Goal: Ask a question

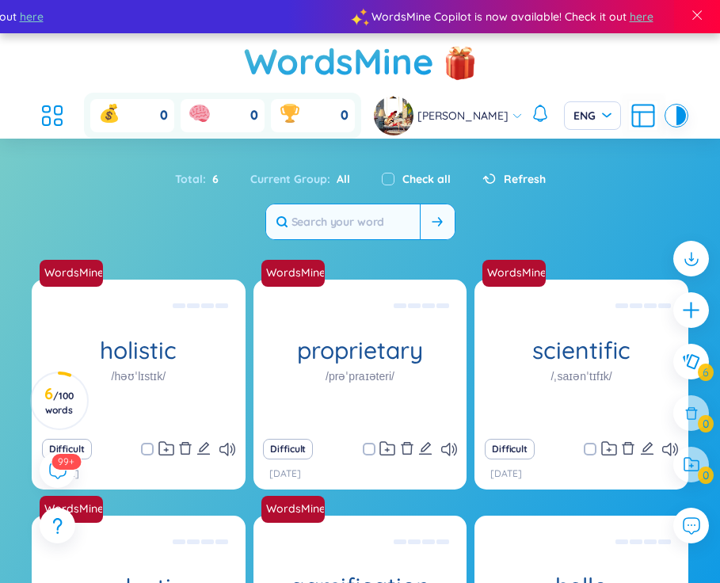
click at [377, 216] on input "text" at bounding box center [343, 221] width 154 height 35
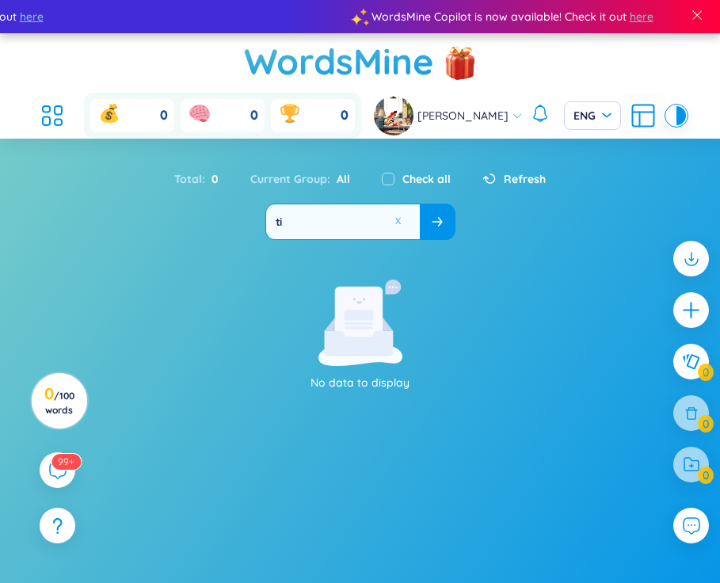
type input "t"
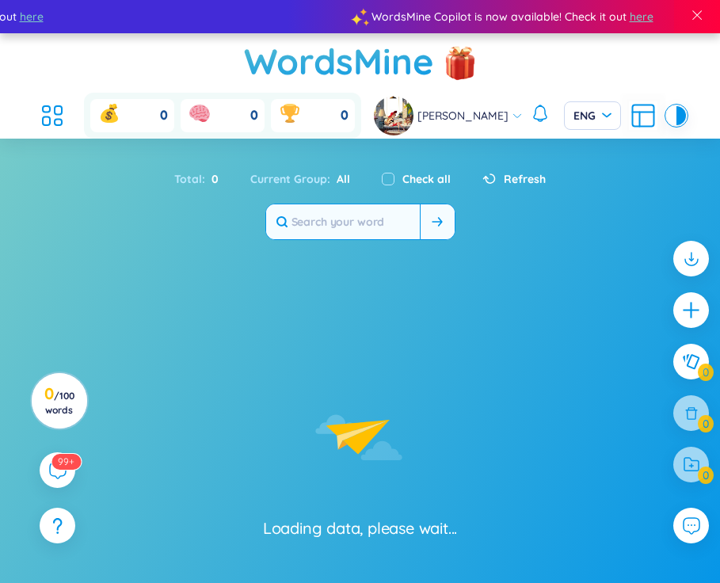
type input "t"
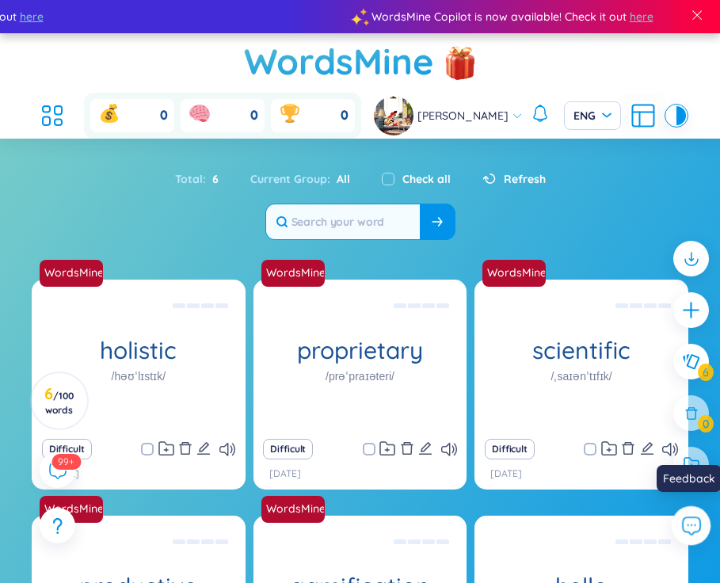
click at [679, 535] on button at bounding box center [691, 526] width 40 height 40
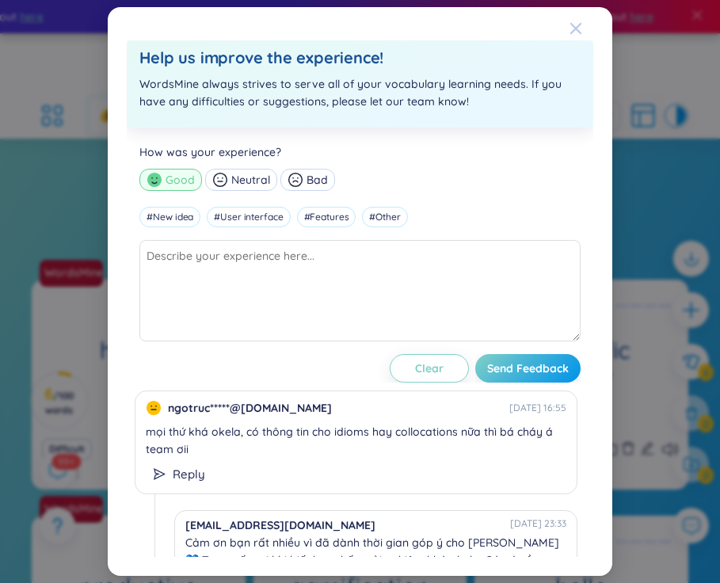
click at [569, 29] on icon "Close" at bounding box center [575, 28] width 13 height 13
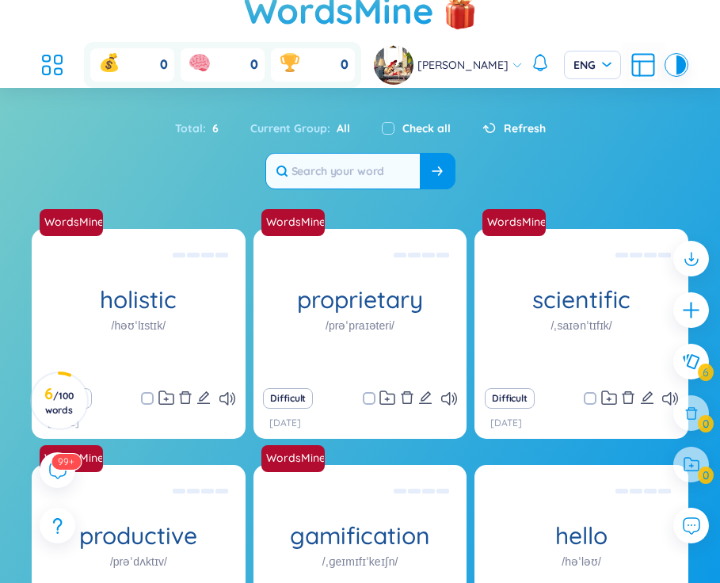
scroll to position [68, 0]
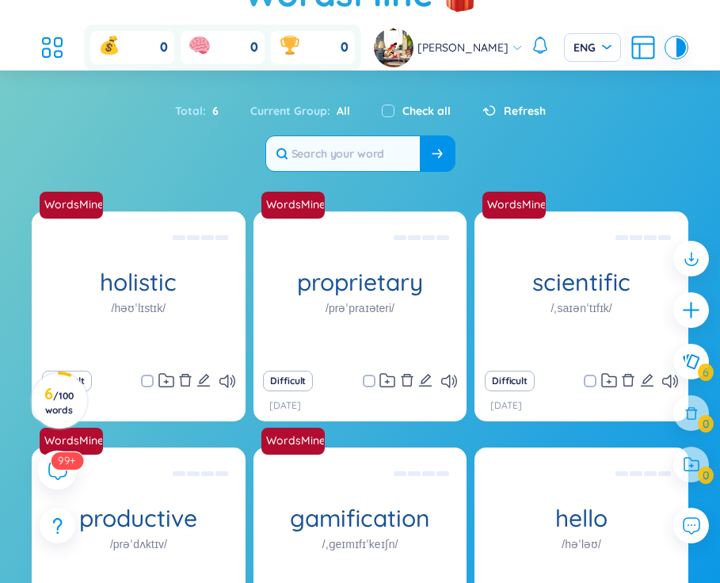
click at [70, 468] on sup "99+" at bounding box center [67, 459] width 32 height 17
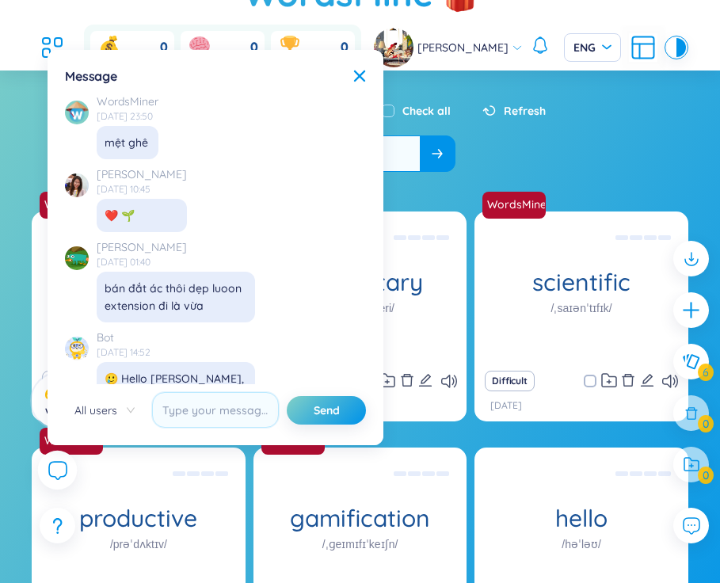
scroll to position [18216, 0]
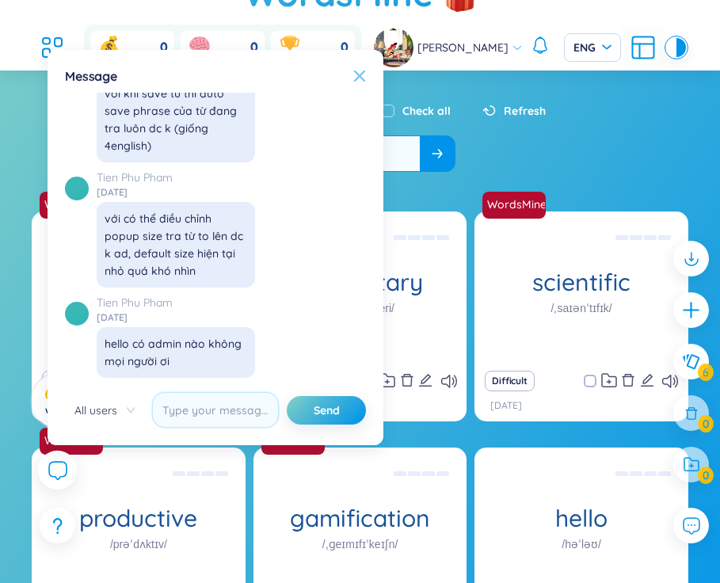
click at [359, 81] on icon at bounding box center [359, 76] width 13 height 13
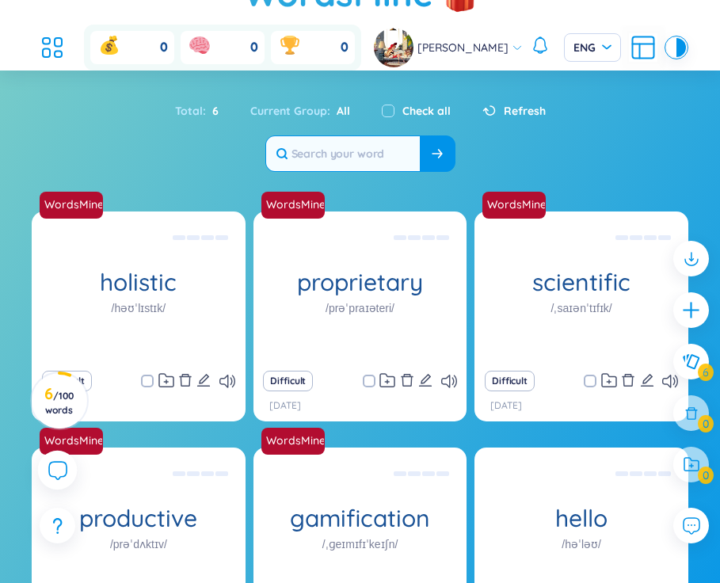
scroll to position [0, 0]
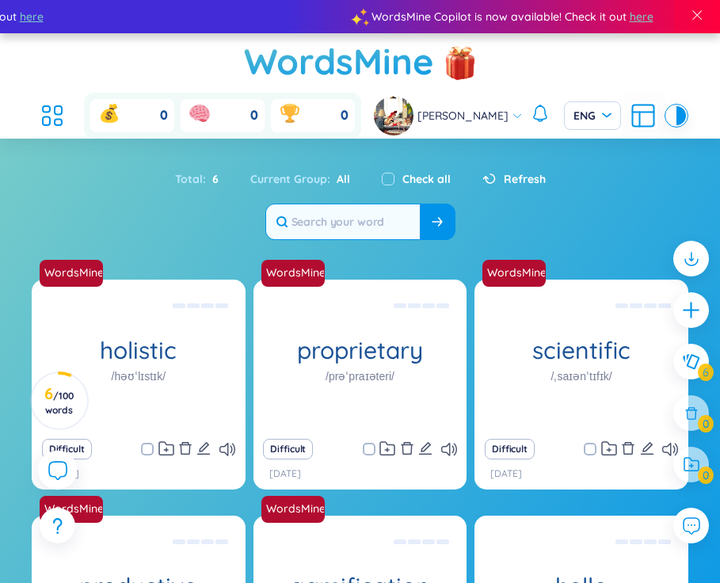
click at [683, 104] on div "[PERSON_NAME]" at bounding box center [530, 116] width 312 height 40
click at [617, 180] on div "Total : 6 Current Group : All Check all Refresh" at bounding box center [360, 200] width 720 height 93
click at [305, 52] on h1 "WordsMine" at bounding box center [339, 61] width 190 height 56
click at [698, 325] on div at bounding box center [691, 311] width 40 height 40
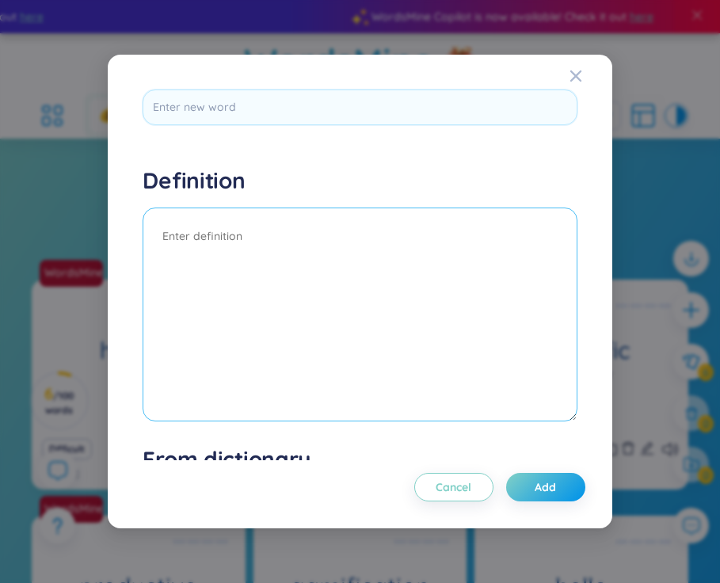
scroll to position [210, 0]
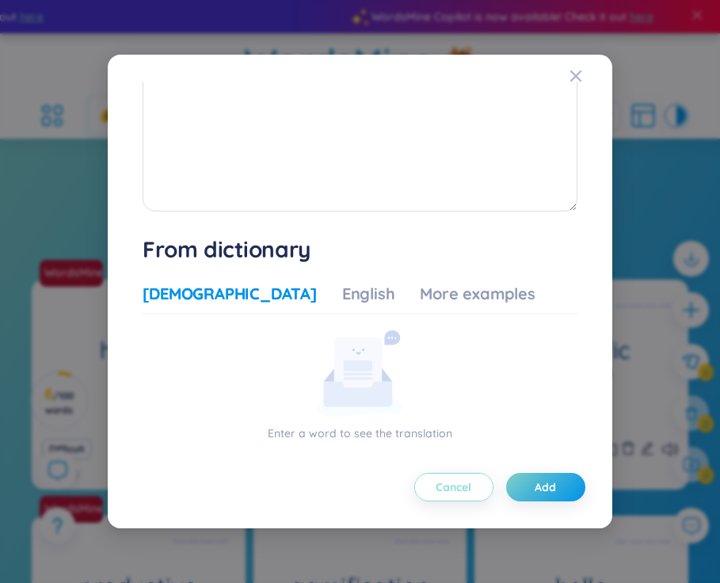
click at [475, 482] on button "Cancel" at bounding box center [453, 487] width 79 height 29
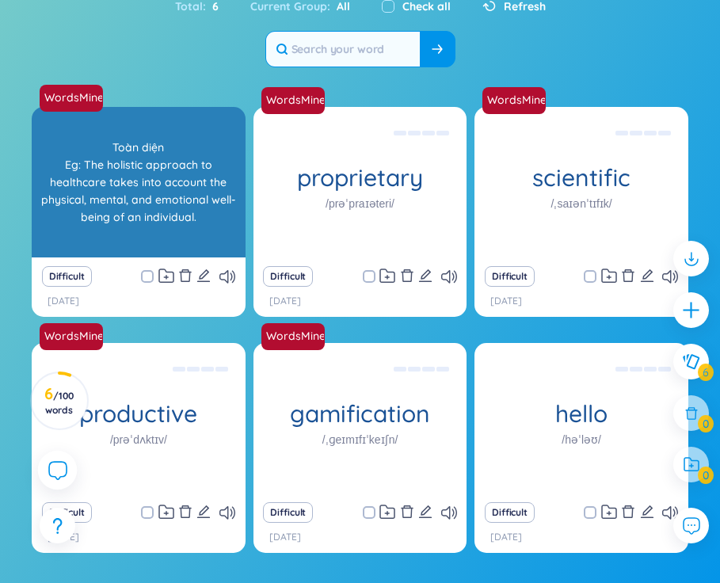
scroll to position [225, 0]
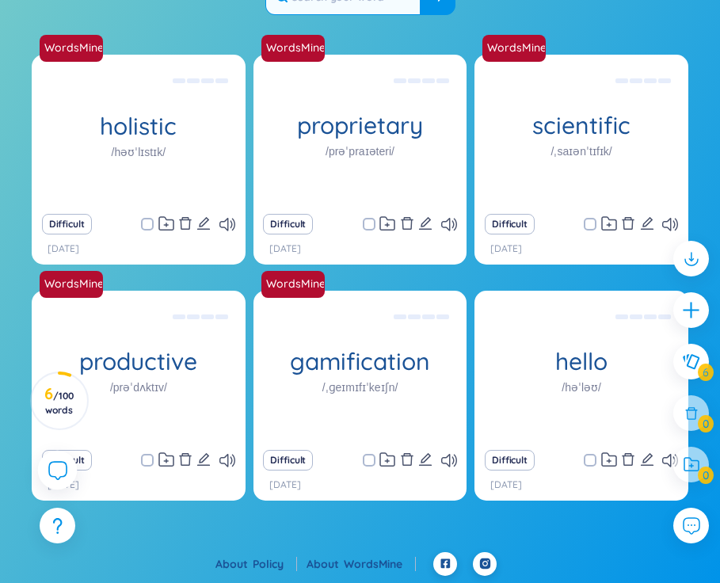
click at [56, 487] on div at bounding box center [58, 471] width 40 height 40
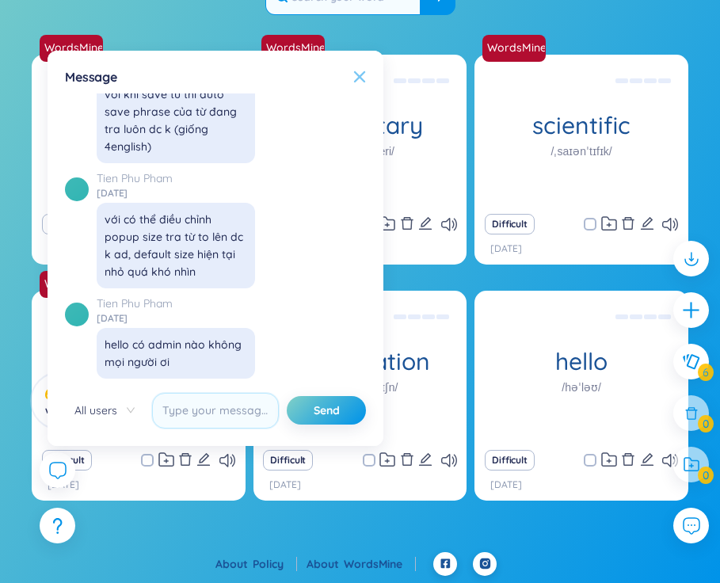
click at [355, 73] on icon at bounding box center [359, 75] width 11 height 11
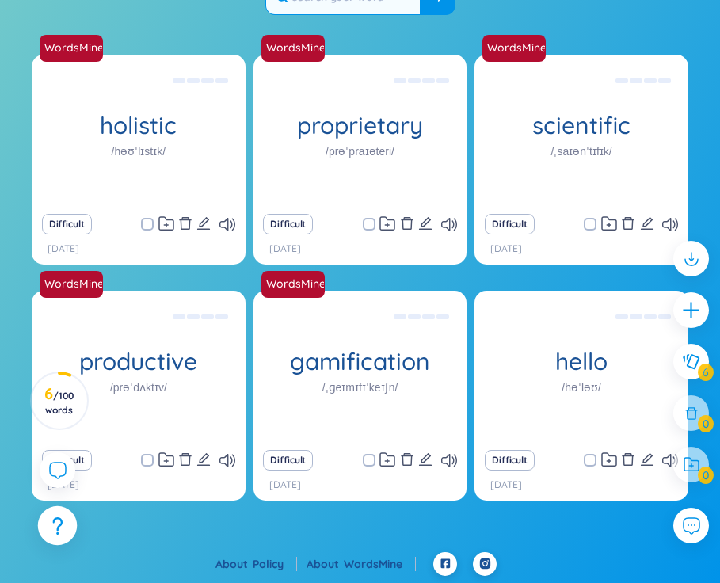
click at [53, 533] on icon at bounding box center [57, 525] width 10 height 17
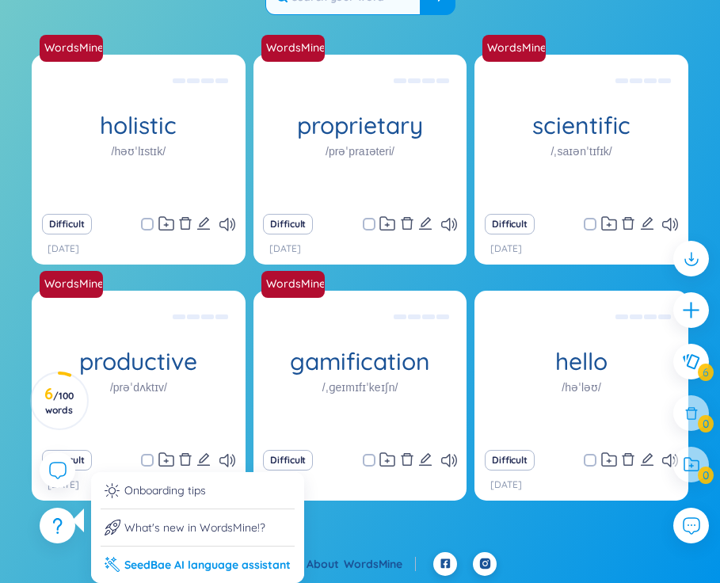
click at [150, 560] on li "SeedBae AI language assistant" at bounding box center [198, 559] width 194 height 27
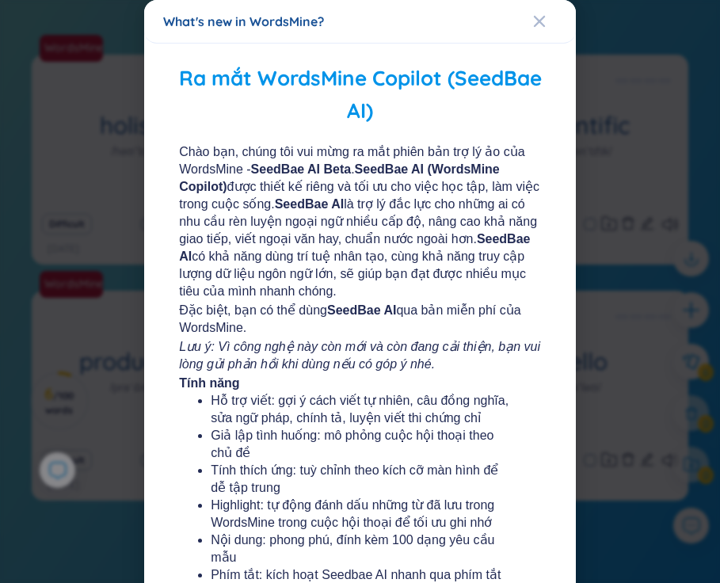
scroll to position [380, 0]
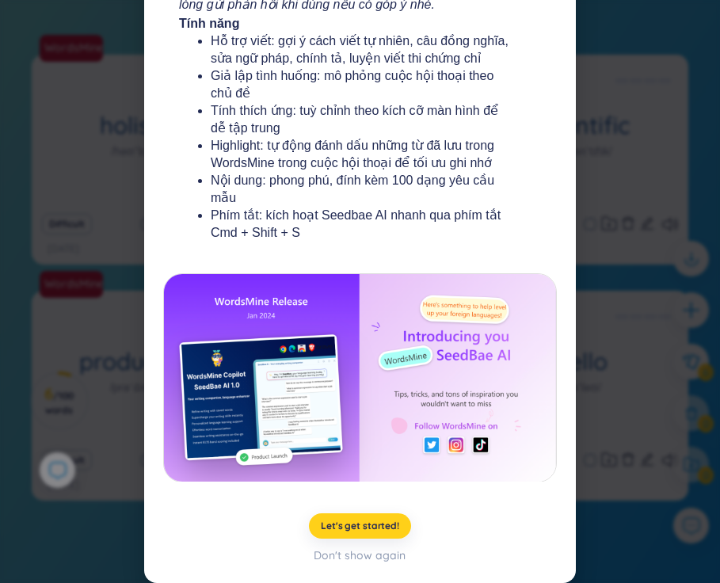
click at [364, 538] on button "Let's get started!" at bounding box center [360, 525] width 102 height 25
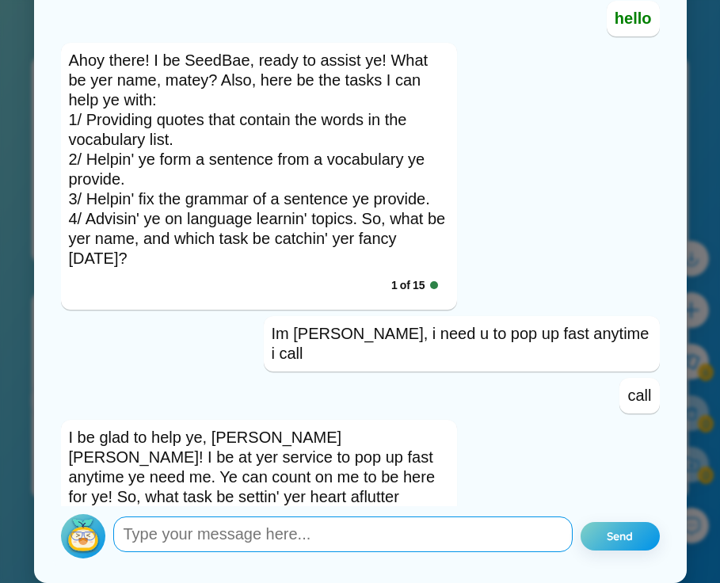
click at [364, 538] on textarea at bounding box center [342, 534] width 459 height 36
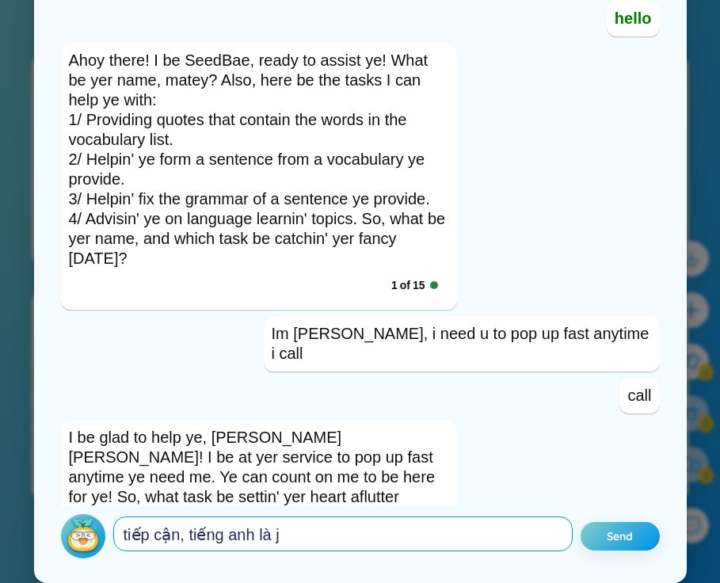
type textarea "j"
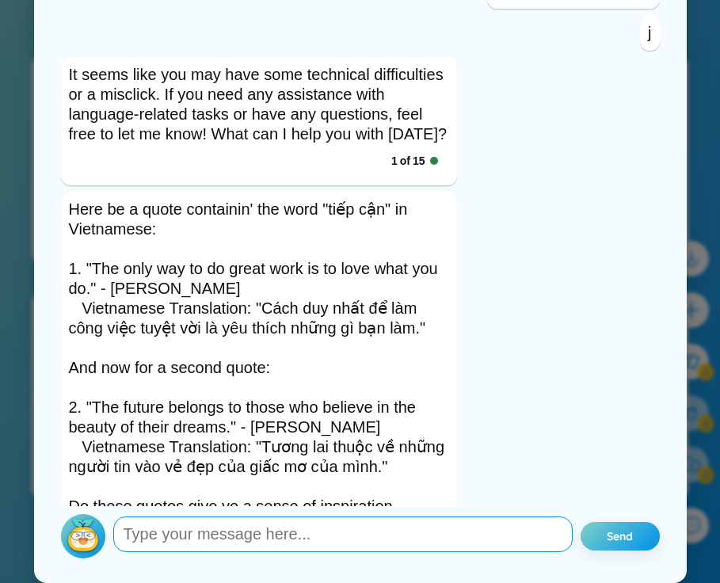
scroll to position [1029, 0]
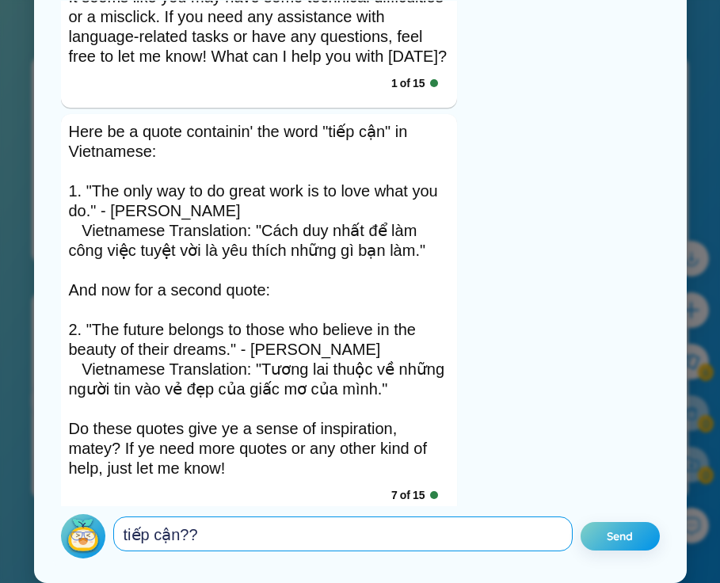
type textarea "tiếp cận???"
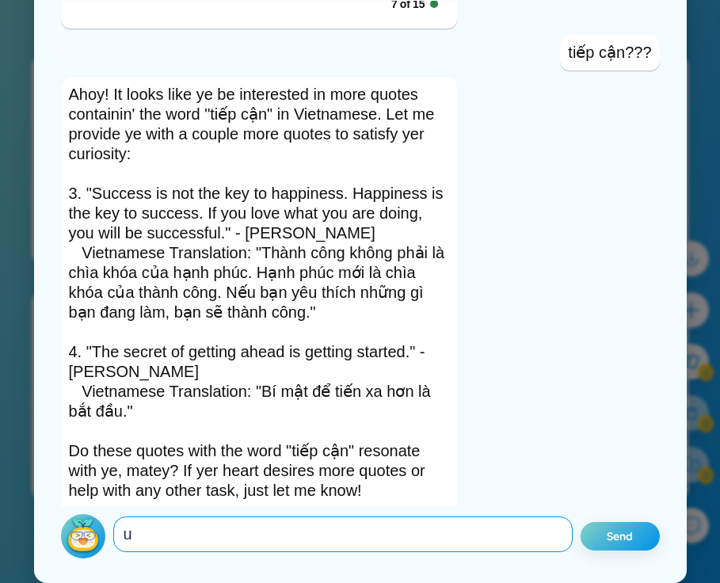
scroll to position [1543, 0]
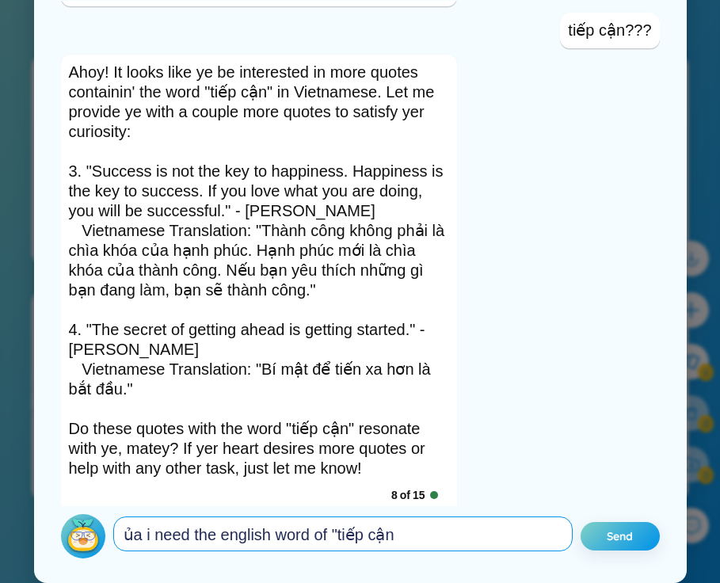
type textarea "ủa i need the english word of "tiếp cận""
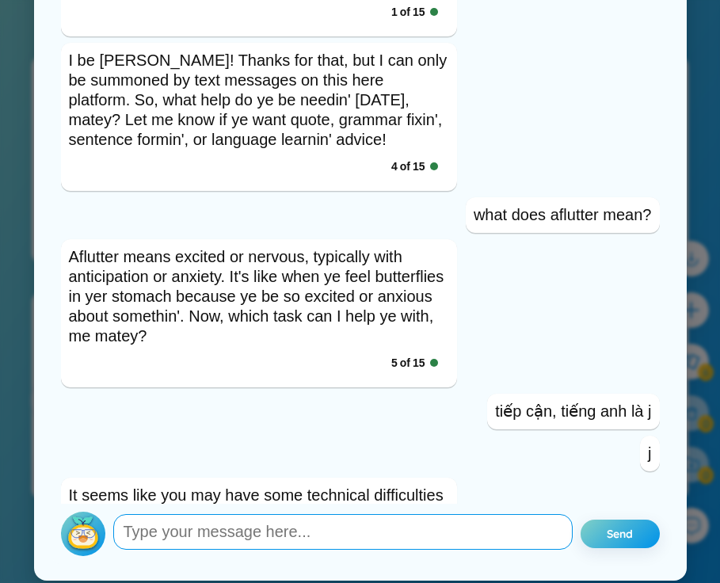
scroll to position [1585, 0]
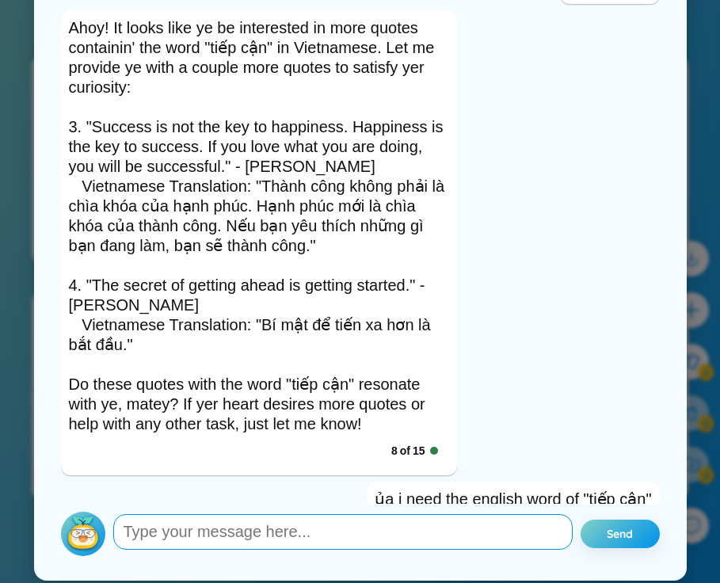
click at [417, 537] on textarea at bounding box center [342, 532] width 459 height 36
type textarea "hey"
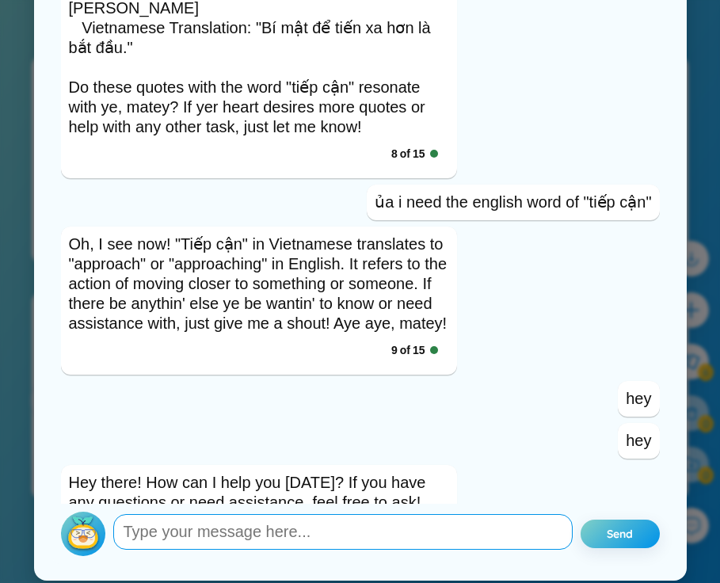
scroll to position [2112, 0]
